Goal: Information Seeking & Learning: Learn about a topic

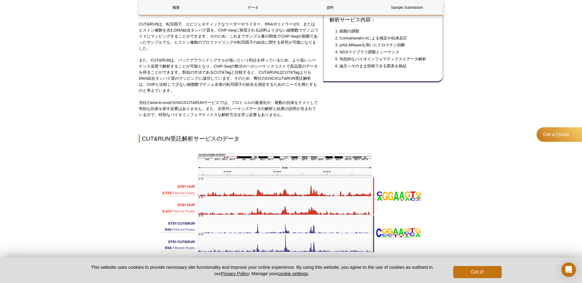
scroll to position [420, 0]
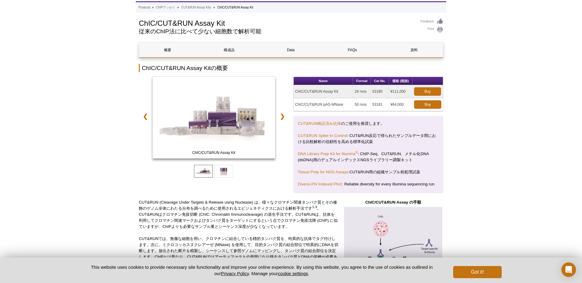
scroll to position [44, 0]
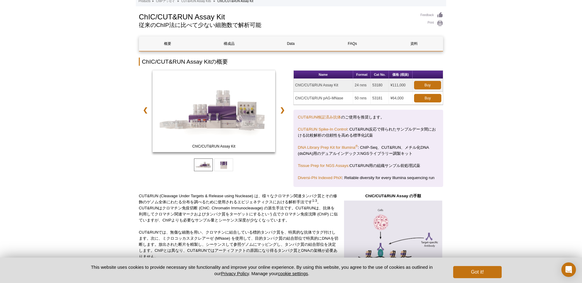
drag, startPoint x: 354, startPoint y: 98, endPoint x: 396, endPoint y: 92, distance: 41.9
click at [404, 97] on tr "ChIC/CUT&RUN pAG-MNase 50 rxns 53181 ¥64,000 Buy" at bounding box center [368, 98] width 149 height 13
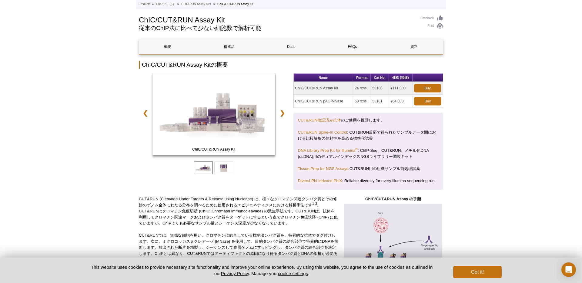
drag, startPoint x: 351, startPoint y: 84, endPoint x: 406, endPoint y: 84, distance: 54.8
click at [406, 84] on tr "ChIC/CUT&RUN Assay Kit 24 rxns 53180 ¥111,000 Buy" at bounding box center [368, 88] width 149 height 13
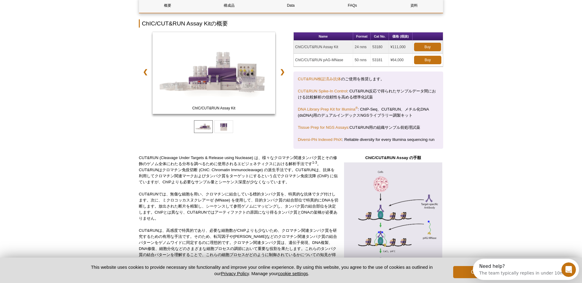
scroll to position [0, 0]
